Goal: Find contact information: Obtain details needed to contact an individual or organization

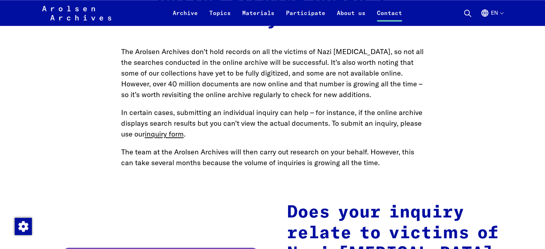
scroll to position [931, 0]
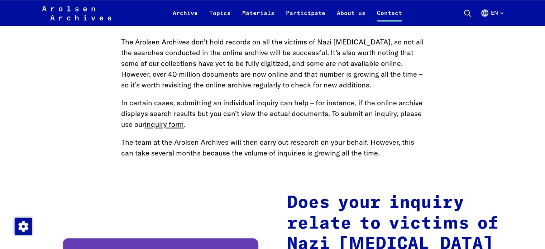
click at [498, 14] on button "en" at bounding box center [491, 17] width 23 height 17
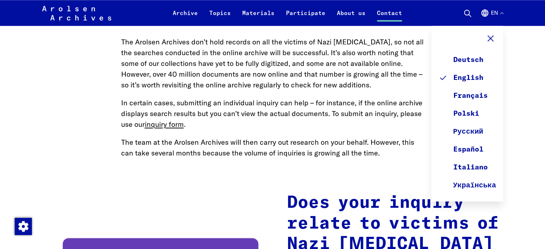
drag, startPoint x: 367, startPoint y: 48, endPoint x: 375, endPoint y: 34, distance: 16.2
click at [367, 48] on p "The Arolsen Archives don’t hold records on all the victims of Nazi [MEDICAL_DAT…" at bounding box center [272, 64] width 303 height 54
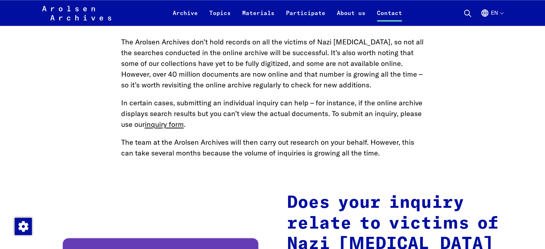
scroll to position [951, 0]
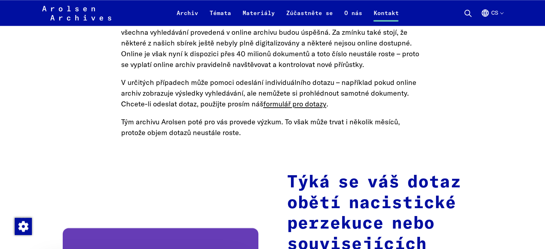
click at [143, 103] on font "V určitých případech může pomoci odeslání individuálního dotazu – například pok…" at bounding box center [268, 93] width 295 height 30
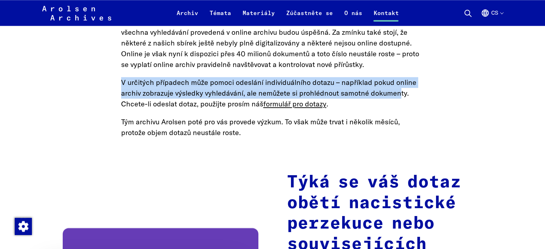
drag, startPoint x: 217, startPoint y: 88, endPoint x: 399, endPoint y: 94, distance: 181.3
click at [399, 94] on p "V určitých případech může pomoci odeslání individuálního dotazu – například pok…" at bounding box center [272, 93] width 303 height 32
click at [193, 90] on font "V určitých případech může pomoci odeslání individuálního dotazu – například pok…" at bounding box center [268, 93] width 295 height 30
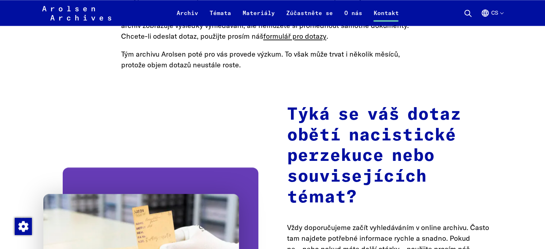
scroll to position [1023, 0]
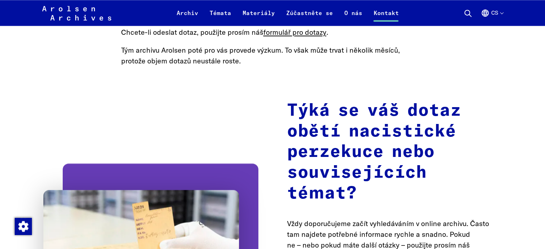
click at [202, 54] on font "Tým archivu Arolsen poté pro vás provede výzkum. To však může trvat i několik m…" at bounding box center [260, 55] width 279 height 20
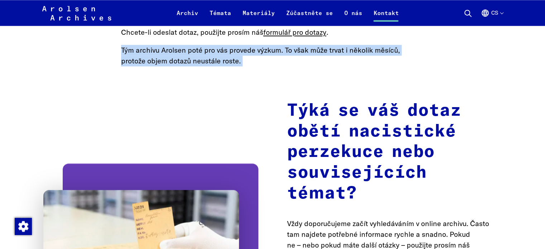
click at [202, 54] on font "Tým archivu Arolsen poté pro vás provede výzkum. To však může trvat i několik m…" at bounding box center [260, 55] width 279 height 20
click at [205, 56] on p "Tým archivu Arolsen poté pro vás provede výzkum. To však může trvat i několik m…" at bounding box center [272, 55] width 303 height 21
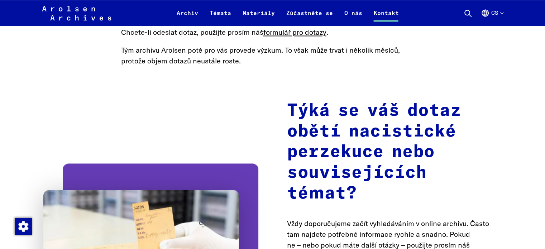
click at [352, 114] on font "Týká se váš dotaz obětí nacistické perzekuce nebo souvisejících témat?" at bounding box center [374, 152] width 174 height 100
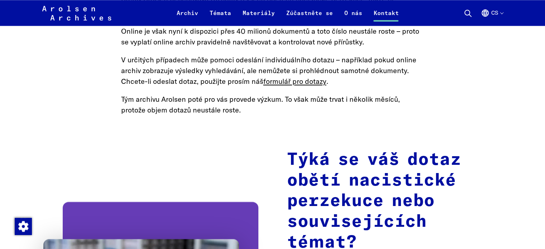
scroll to position [916, 0]
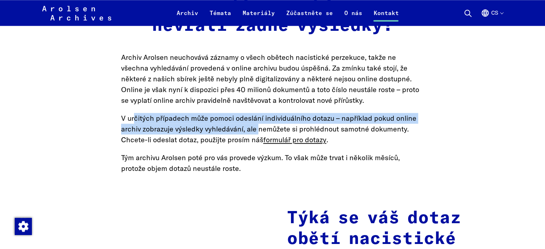
drag, startPoint x: 143, startPoint y: 121, endPoint x: 258, endPoint y: 127, distance: 115.5
click at [258, 127] on font "V určitých případech může pomoci odeslání individuálního dotazu – například pok…" at bounding box center [268, 129] width 295 height 30
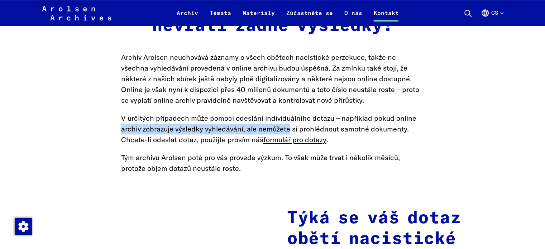
drag, startPoint x: 258, startPoint y: 127, endPoint x: 131, endPoint y: 130, distance: 126.8
click at [131, 130] on font "V určitých případech může pomoci odeslání individuálního dotazu – například pok…" at bounding box center [268, 129] width 295 height 30
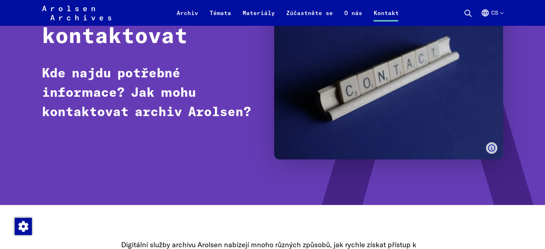
scroll to position [0, 0]
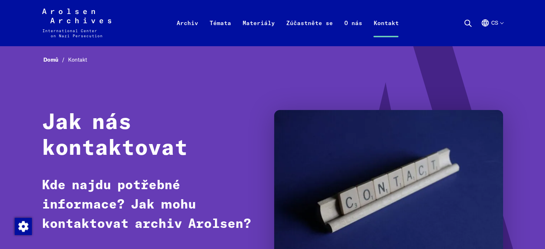
drag, startPoint x: 211, startPoint y: 176, endPoint x: 207, endPoint y: 68, distance: 107.8
click at [91, 21] on icon "Arolsen Archives - International Center on Nazi [MEDICAL_DATA] | Return to home…" at bounding box center [76, 23] width 69 height 29
